Goal: Entertainment & Leisure: Consume media (video, audio)

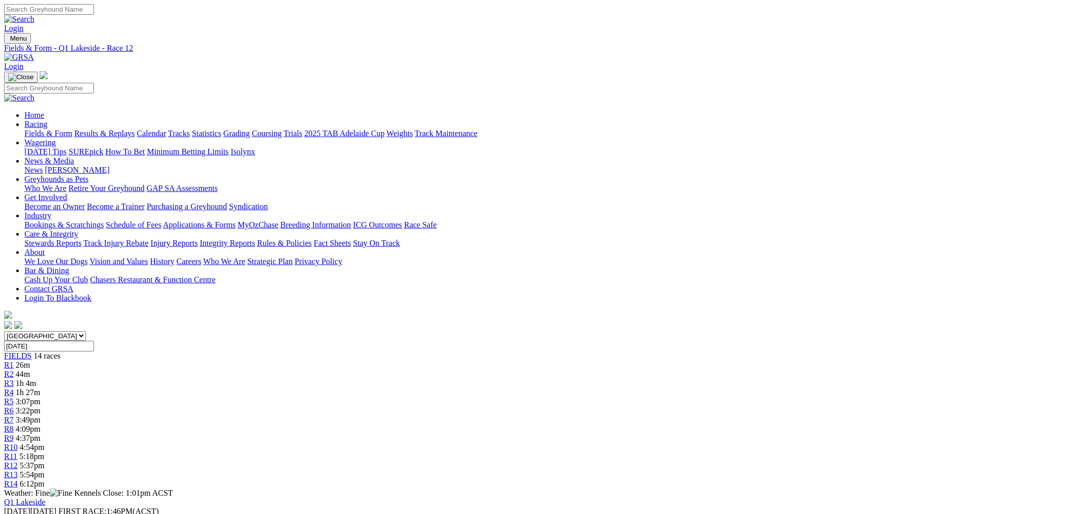
click at [72, 129] on link "Fields & Form" at bounding box center [48, 133] width 48 height 9
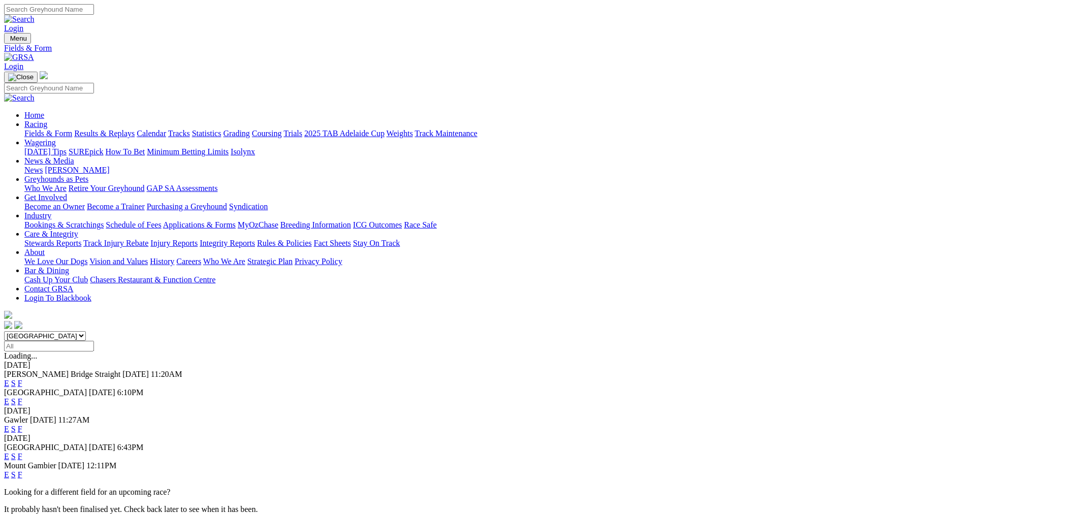
click at [86, 331] on select "South Australia New South Wales Northern Territory Queensland Tasmania Victoria…" at bounding box center [45, 336] width 82 height 10
select select "NSW"
click at [86, 331] on select "South Australia New South Wales Northern Territory Queensland Tasmania Victoria…" at bounding box center [45, 336] width 82 height 10
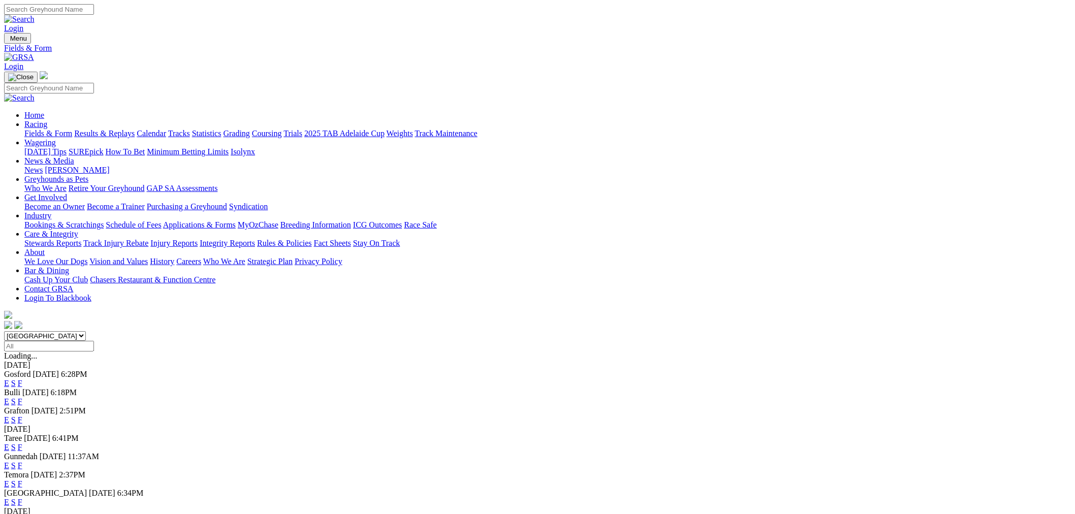
click at [9, 416] on link "E" at bounding box center [6, 420] width 5 height 9
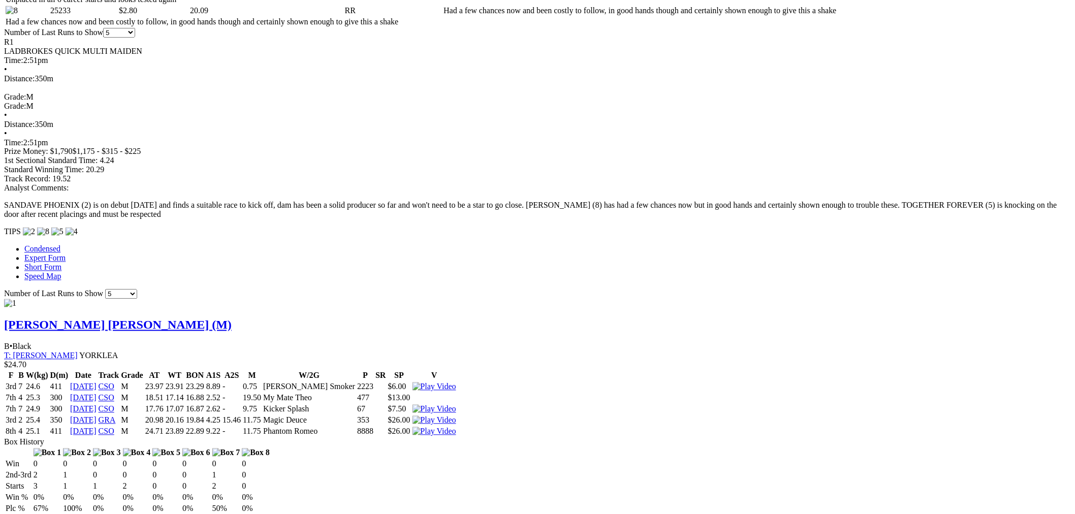
scroll to position [1035, 0]
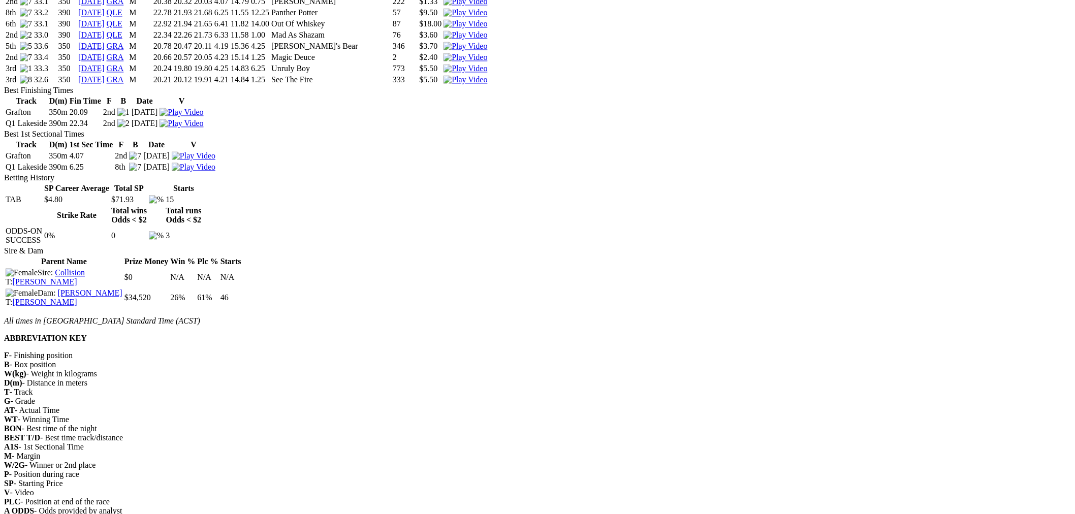
scroll to position [377, 0]
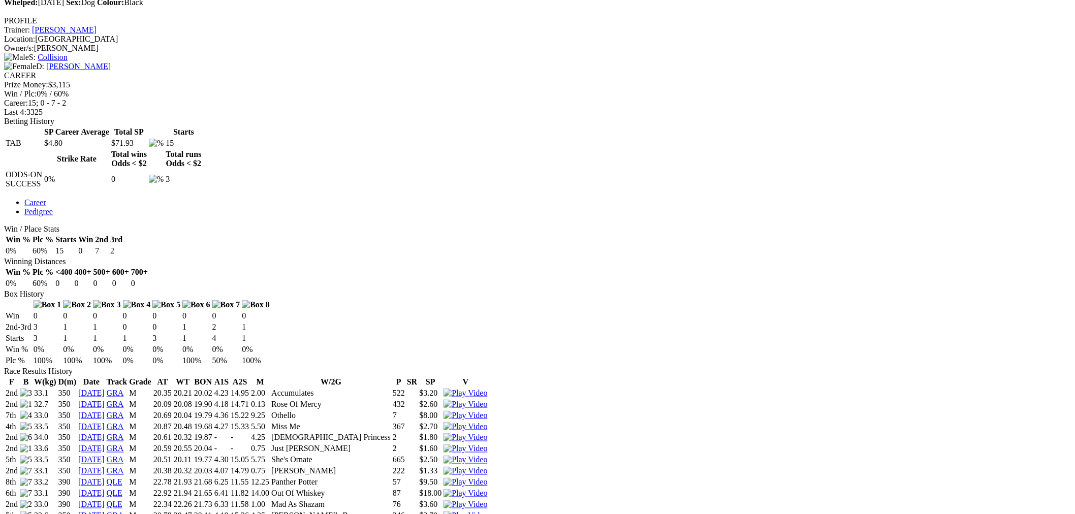
click at [487, 400] on img at bounding box center [466, 404] width 44 height 9
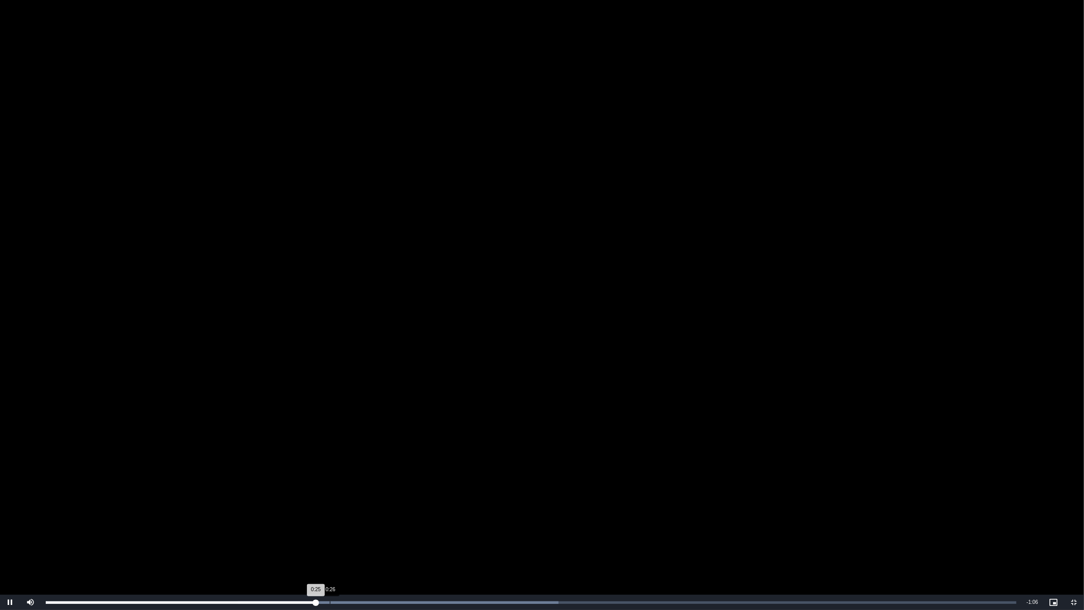
click at [329, 514] on div "Loaded : 52.80% 0:26 0:25" at bounding box center [531, 602] width 981 height 15
click at [376, 514] on div "Loaded : 52.80% 0:29 0:26" at bounding box center [531, 602] width 981 height 15
click at [399, 514] on div "Loaded : 59.40% 0:32 0:31" at bounding box center [531, 602] width 981 height 15
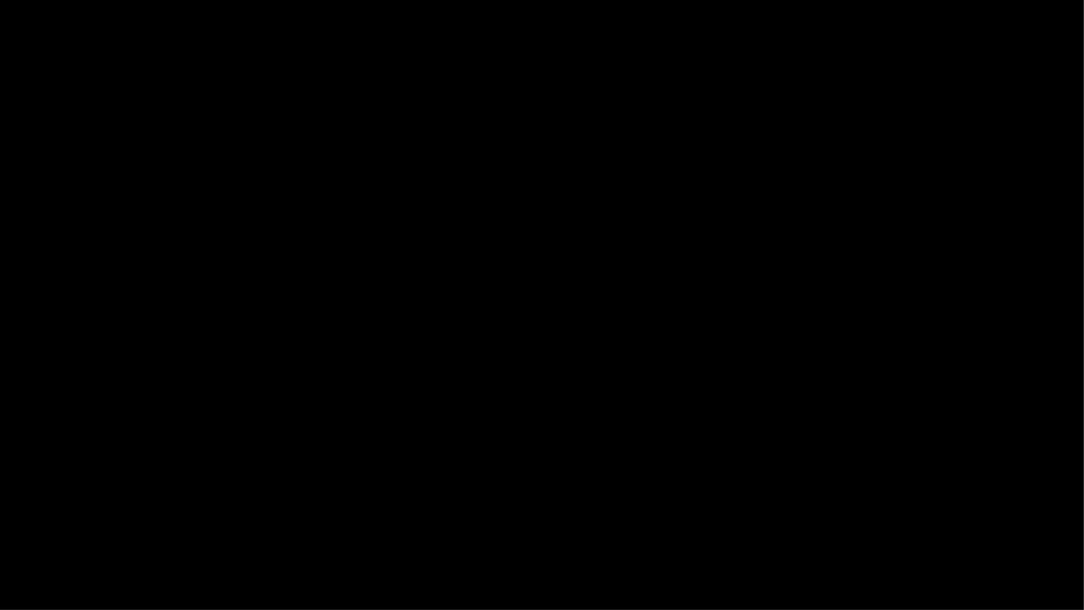
click at [524, 371] on video "To view this video please enable JavaScript, and consider upgrading to a web br…" at bounding box center [542, 305] width 1084 height 610
click at [524, 370] on video "To view this video please enable JavaScript, and consider upgrading to a web br…" at bounding box center [542, 305] width 1084 height 610
